Goal: Find specific page/section: Find specific page/section

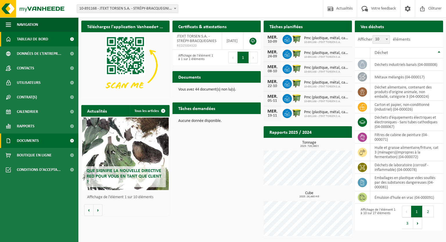
click at [71, 141] on span at bounding box center [71, 140] width 13 height 15
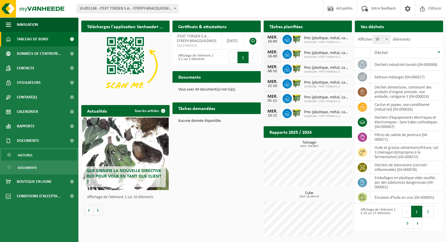
click at [37, 155] on link "Factures" at bounding box center [38, 154] width 75 height 11
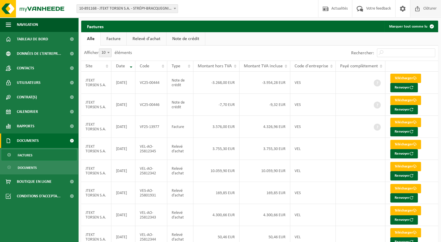
click at [434, 8] on span "Clôturer" at bounding box center [430, 8] width 16 height 17
